Goal: Task Accomplishment & Management: Use online tool/utility

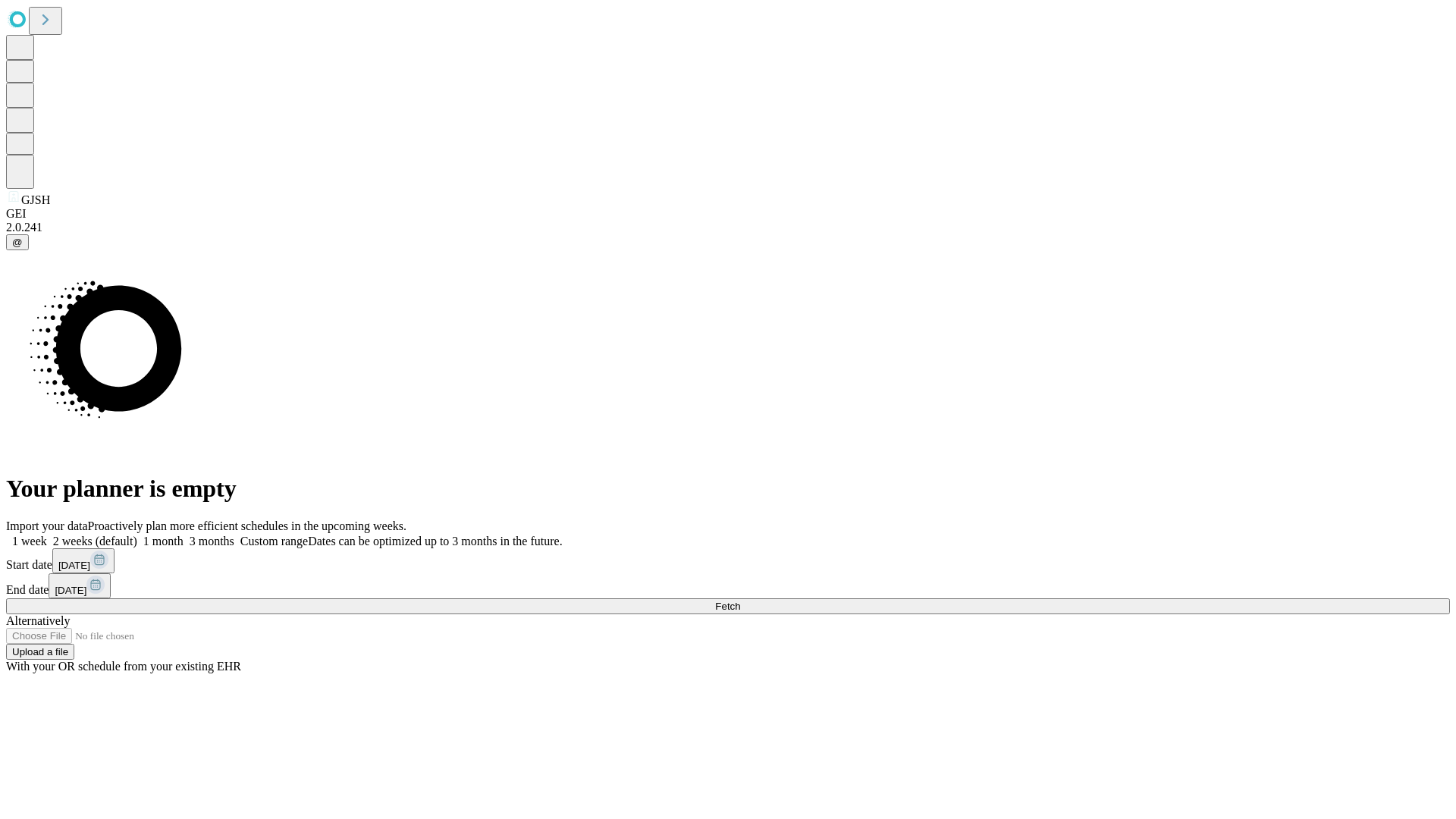
click at [740, 600] on span "Fetch" at bounding box center [727, 605] width 25 height 11
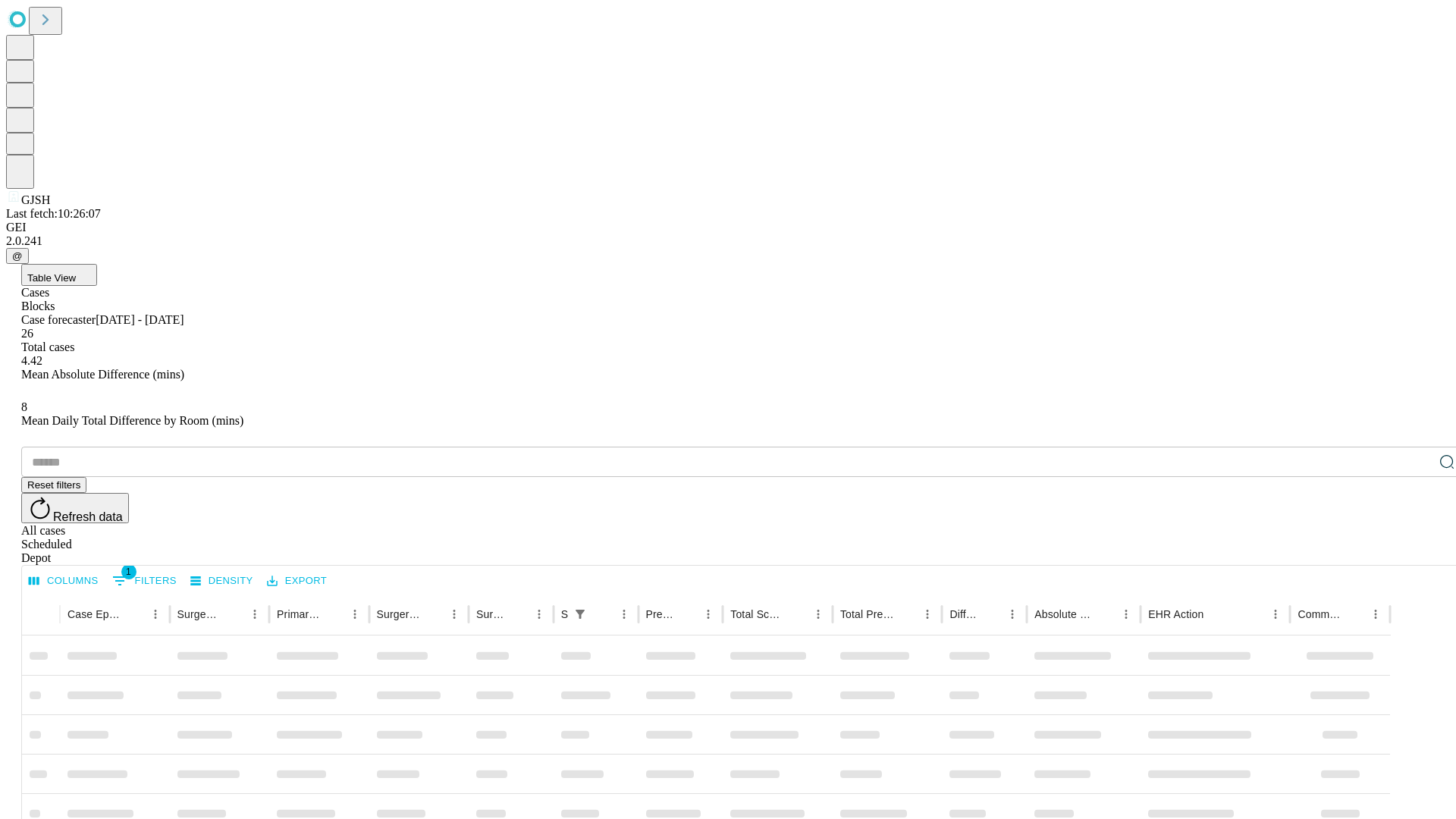
click at [1416, 551] on div "Depot" at bounding box center [742, 558] width 1443 height 14
